Goal: Task Accomplishment & Management: Complete application form

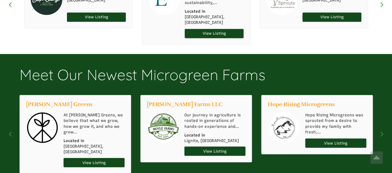
scroll to position [732, 0]
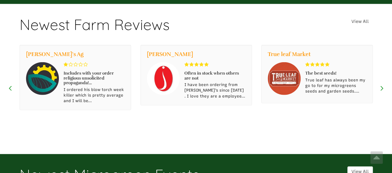
select select "Language Translate Widget"
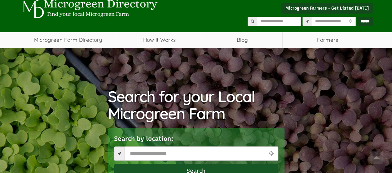
scroll to position [0, 0]
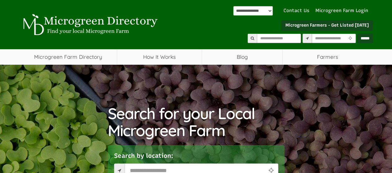
click at [298, 10] on link "Contact Us" at bounding box center [297, 10] width 32 height 7
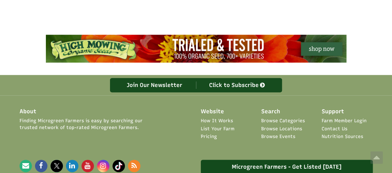
scroll to position [354, 0]
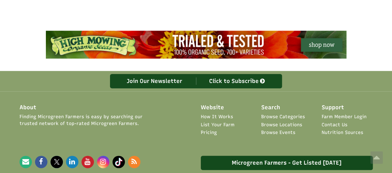
drag, startPoint x: 393, startPoint y: 24, endPoint x: 396, endPoint y: 124, distance: 99.9
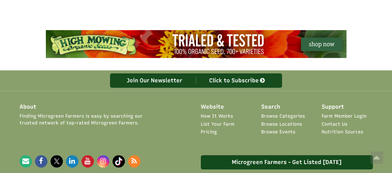
click at [335, 121] on link "Contact Us" at bounding box center [335, 124] width 26 height 7
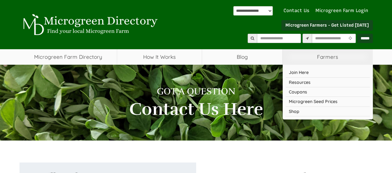
click at [327, 57] on span "Farmers" at bounding box center [328, 57] width 90 height 16
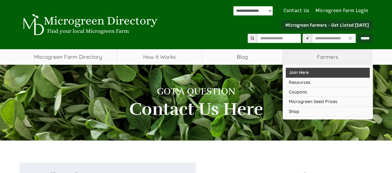
click at [303, 72] on link "Join Here" at bounding box center [328, 73] width 84 height 10
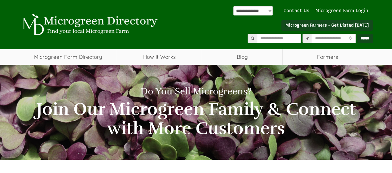
select select "Language Translate Widget"
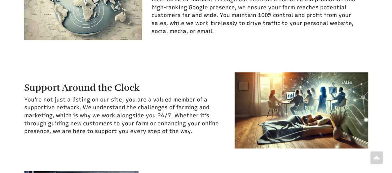
scroll to position [259, 0]
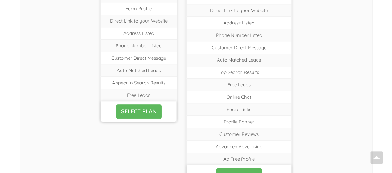
drag, startPoint x: 0, startPoint y: 0, endPoint x: 392, endPoint y: 30, distance: 393.4
